Goal: Task Accomplishment & Management: Manage account settings

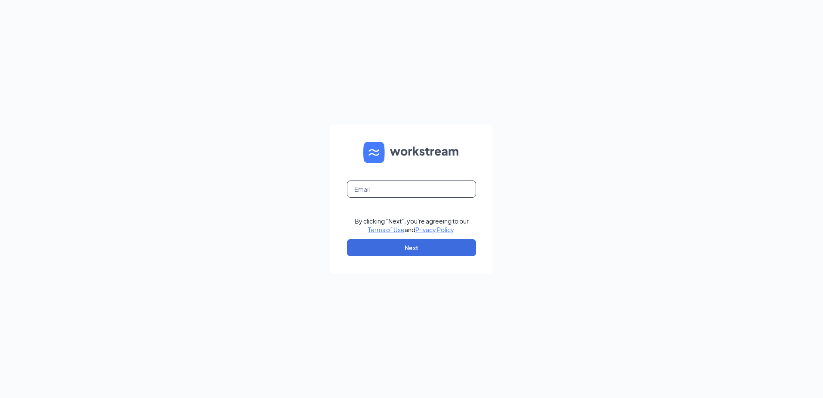
click at [388, 191] on input "text" at bounding box center [411, 188] width 129 height 17
type input "blaze1071@mrgbp.com"
click at [409, 245] on button "Next" at bounding box center [411, 247] width 129 height 17
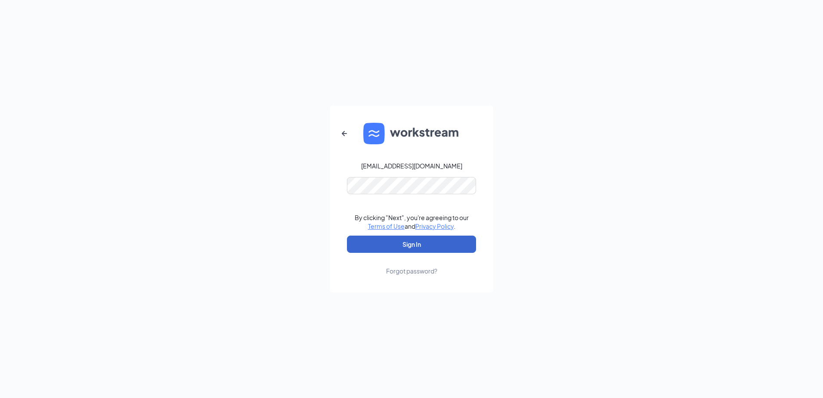
click at [400, 240] on button "Sign In" at bounding box center [411, 244] width 129 height 17
